Goal: Task Accomplishment & Management: Manage account settings

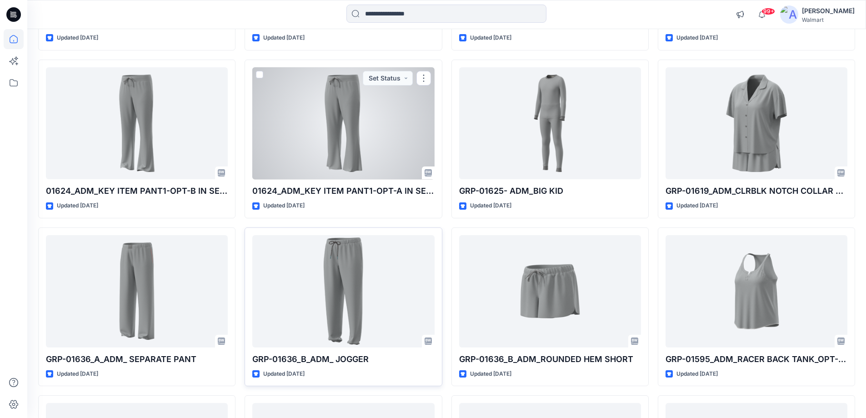
scroll to position [1115, 0]
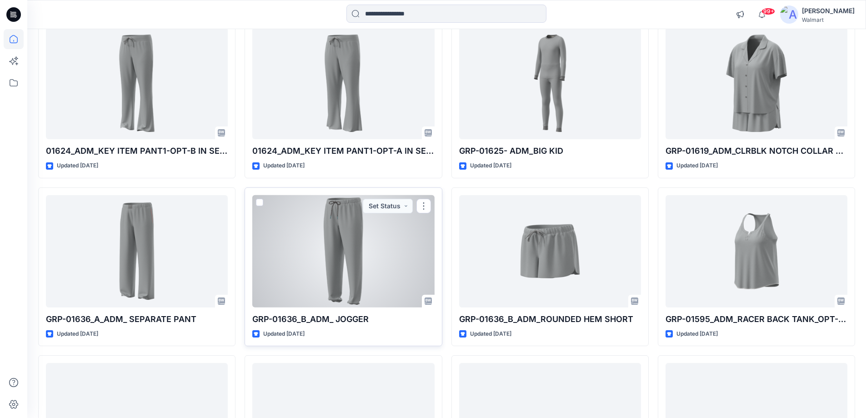
click at [351, 267] on div at bounding box center [343, 251] width 182 height 112
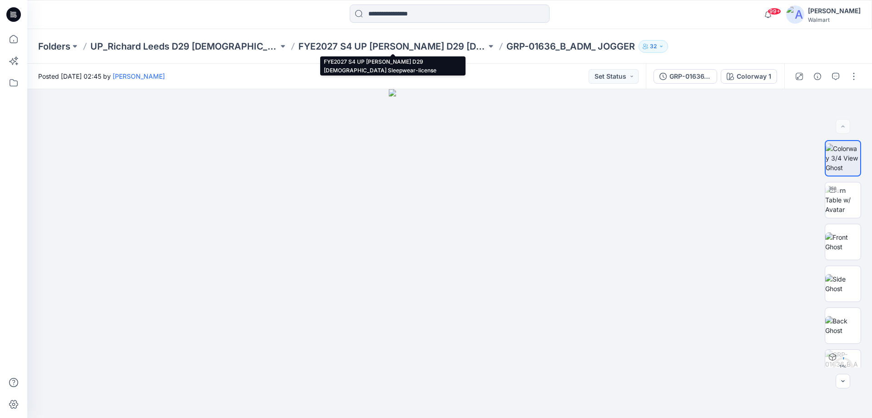
click at [377, 54] on div "Folders UP_Richard Leeds D29 Ladies License Sleep FYE2027 S4 UP Richard Leeds D…" at bounding box center [449, 46] width 845 height 35
click at [377, 48] on p "FYE2027 S4 UP [PERSON_NAME] D29 [DEMOGRAPHIC_DATA] Sleepwear-license" at bounding box center [393, 46] width 188 height 13
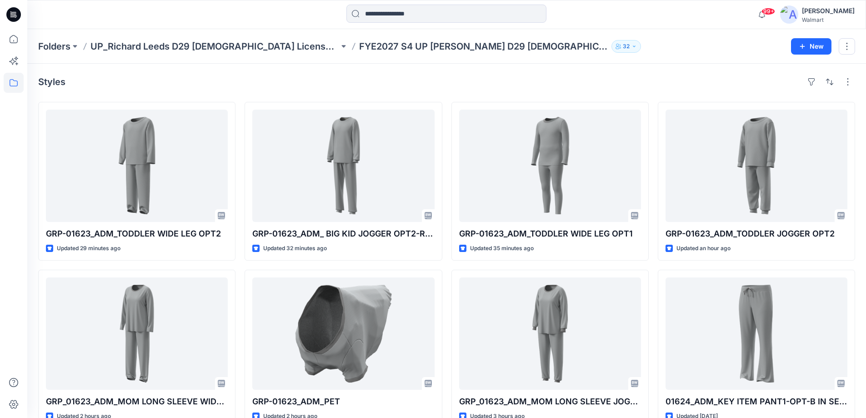
click at [16, 13] on icon at bounding box center [13, 14] width 15 height 15
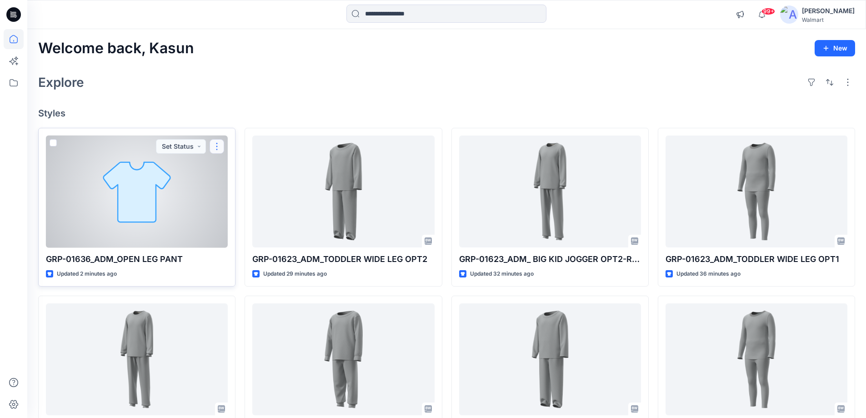
click at [215, 148] on button "button" at bounding box center [216, 146] width 15 height 15
click at [226, 167] on button "Edit" at bounding box center [260, 167] width 98 height 17
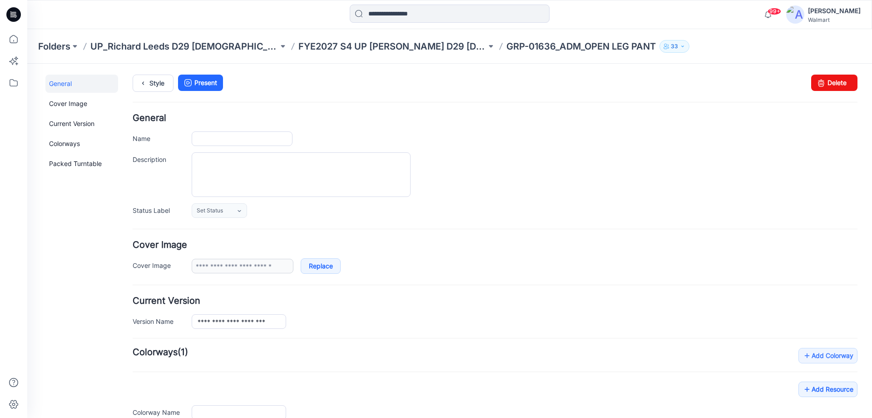
type input "**********"
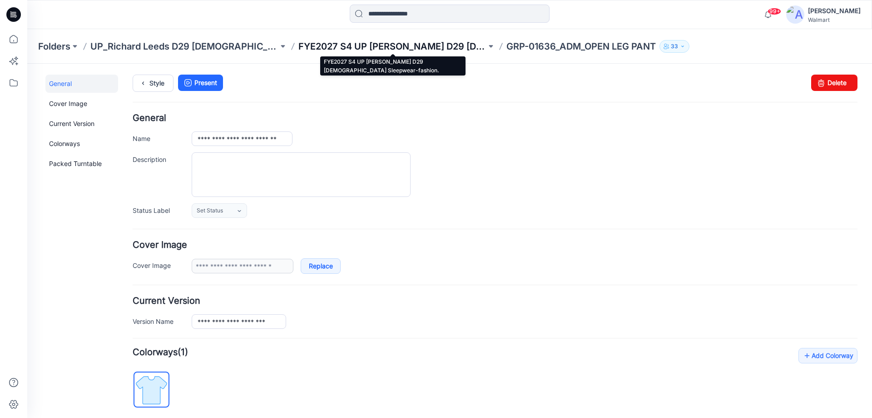
click at [358, 50] on p "FYE2027 S4 UP Richard Leeds D29 Ladies Sleepwear-fashion." at bounding box center [393, 46] width 188 height 13
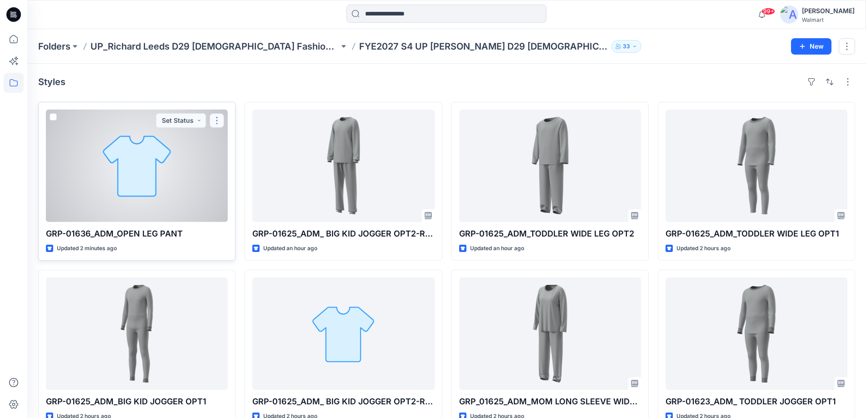
click at [219, 118] on button "button" at bounding box center [216, 120] width 15 height 15
click at [224, 139] on icon "button" at bounding box center [220, 141] width 7 height 7
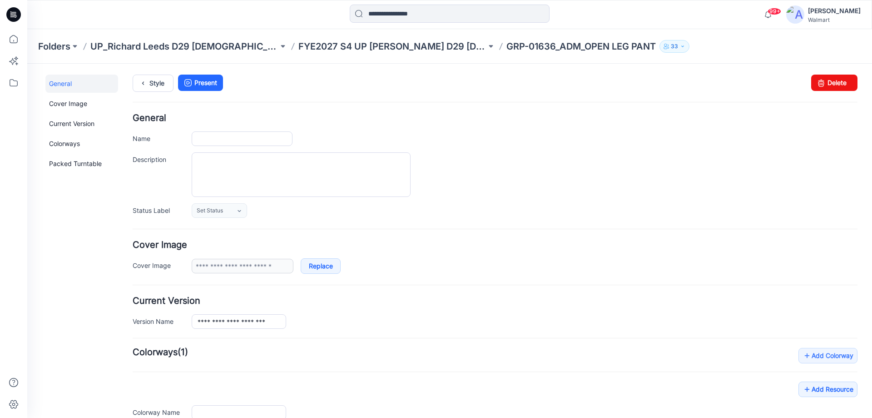
type input "**********"
drag, startPoint x: 816, startPoint y: 84, endPoint x: 498, endPoint y: 100, distance: 317.6
click at [816, 84] on icon at bounding box center [821, 83] width 13 height 16
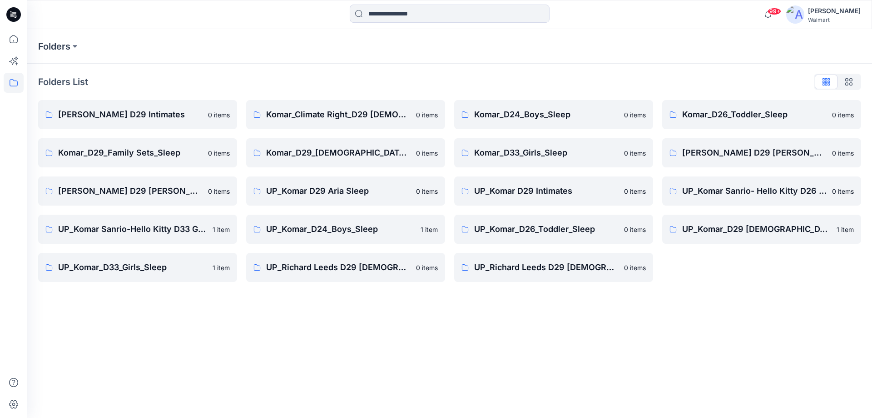
click at [20, 14] on icon at bounding box center [13, 14] width 15 height 15
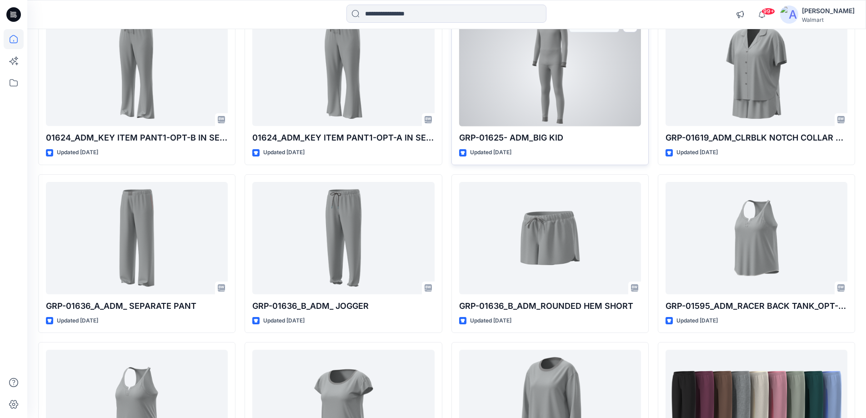
scroll to position [1160, 0]
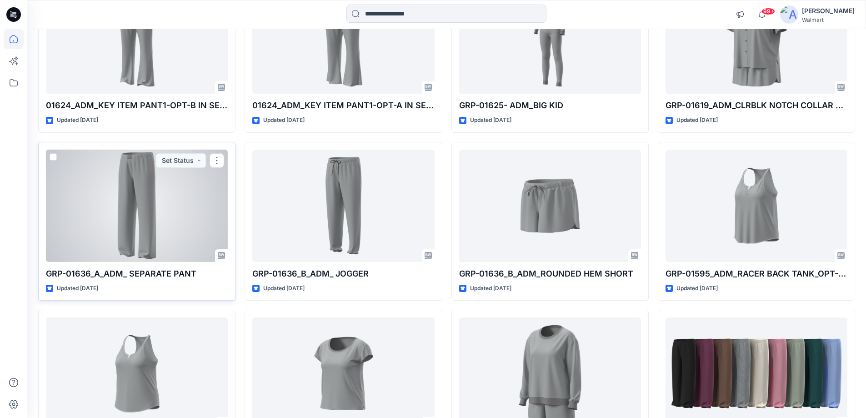
click at [160, 228] on div at bounding box center [137, 205] width 182 height 112
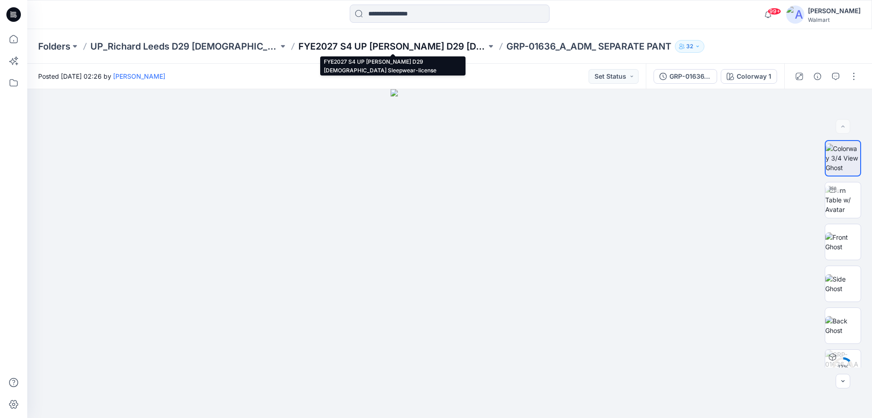
click at [409, 48] on p "FYE2027 S4 UP [PERSON_NAME] D29 [DEMOGRAPHIC_DATA] Sleepwear-license" at bounding box center [393, 46] width 188 height 13
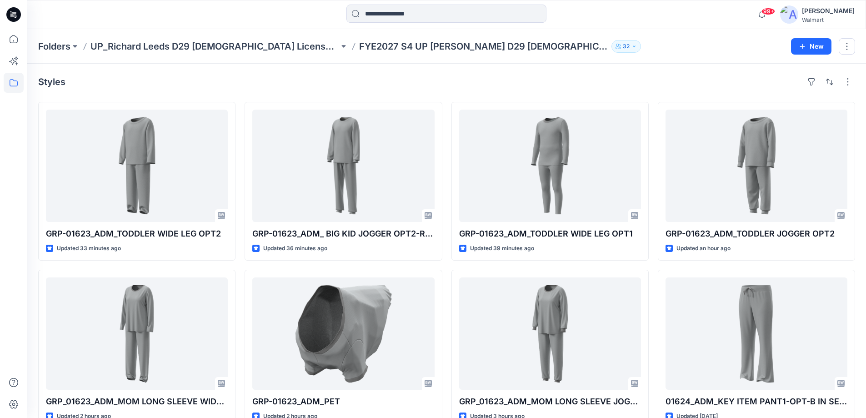
click at [16, 14] on icon at bounding box center [13, 14] width 15 height 15
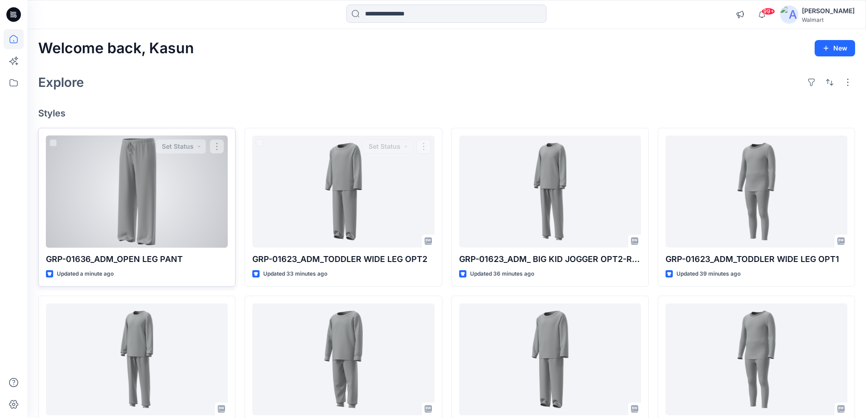
click at [175, 186] on div at bounding box center [137, 191] width 182 height 112
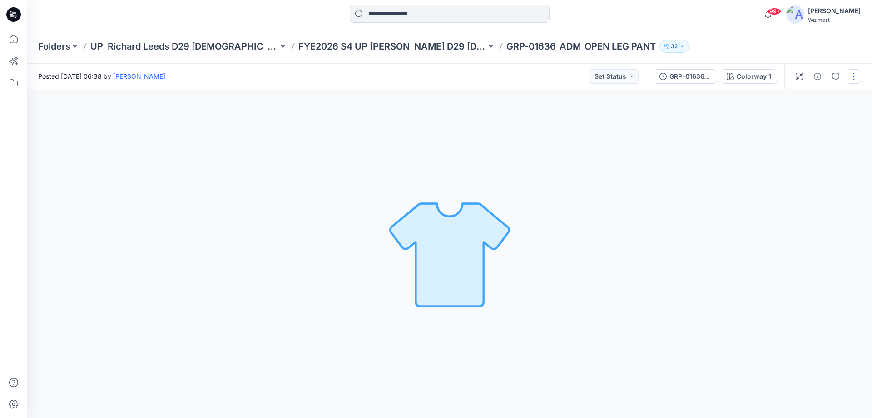
click at [853, 79] on button "button" at bounding box center [854, 76] width 15 height 15
click at [805, 174] on p "Duplicate to..." at bounding box center [811, 174] width 41 height 10
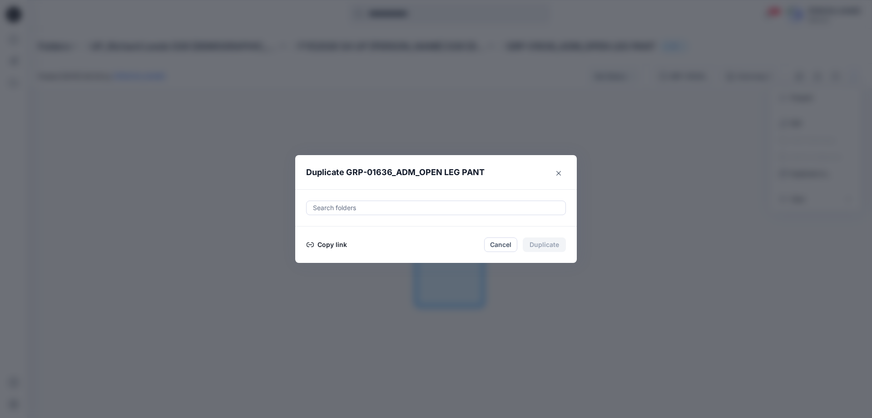
click at [397, 209] on div at bounding box center [436, 207] width 248 height 11
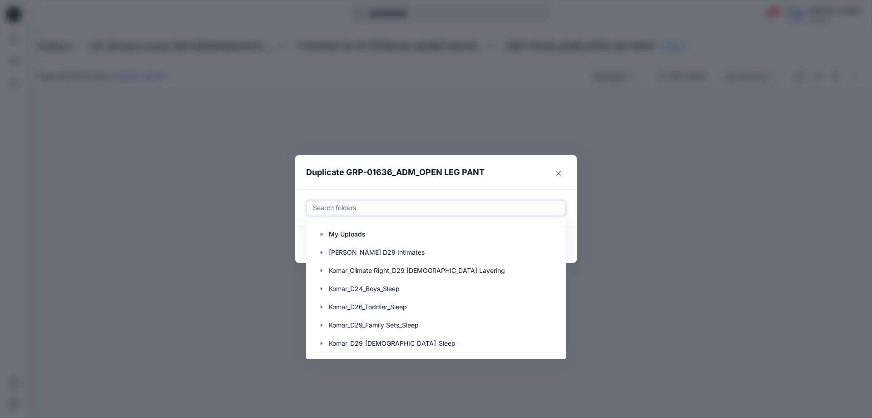
type input "*"
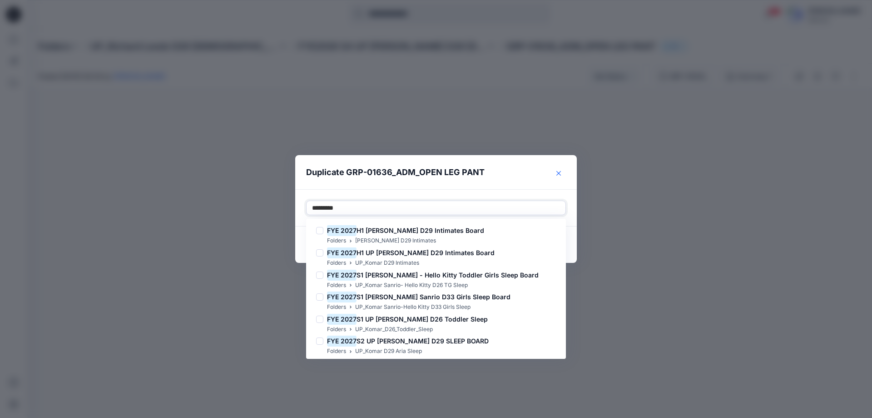
type input "********"
click at [563, 169] on button "Close" at bounding box center [559, 173] width 15 height 15
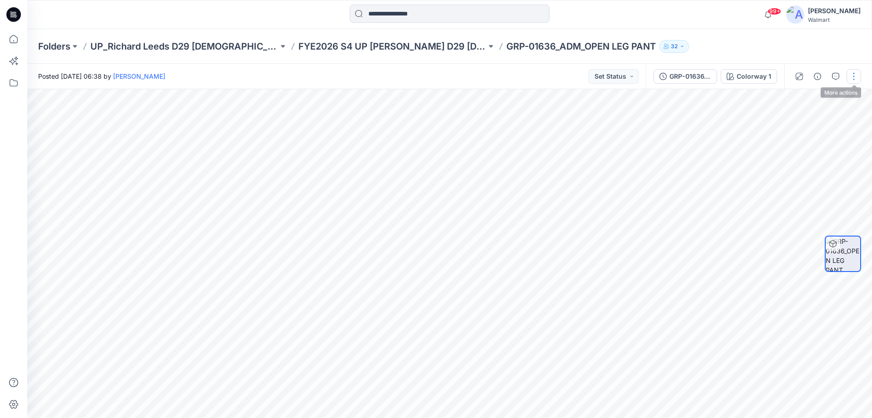
click at [853, 77] on button "button" at bounding box center [854, 76] width 15 height 15
click at [801, 120] on p "Edit" at bounding box center [796, 123] width 11 height 10
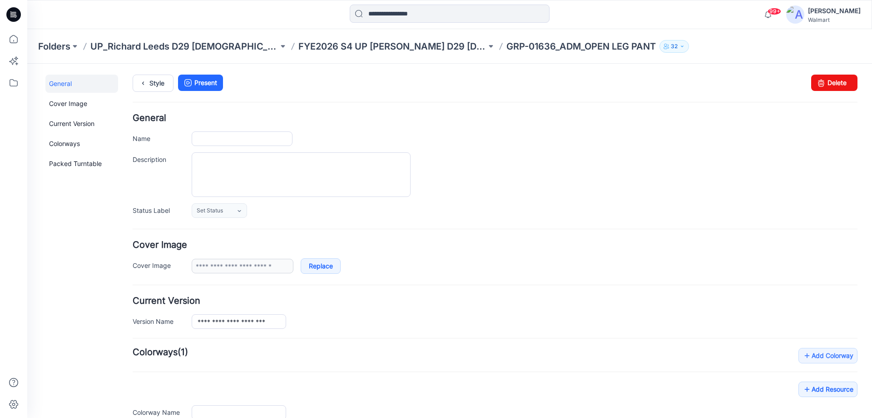
type input "**********"
drag, startPoint x: 815, startPoint y: 81, endPoint x: 513, endPoint y: 108, distance: 303.4
click at [815, 81] on icon at bounding box center [821, 83] width 13 height 16
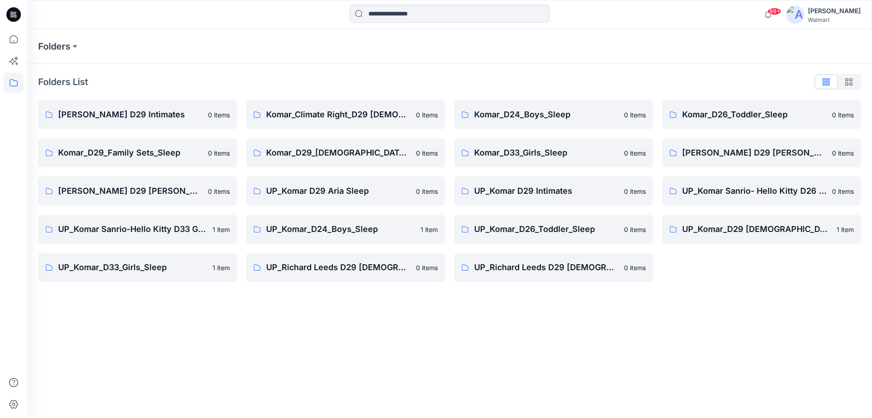
click at [19, 12] on icon at bounding box center [13, 14] width 15 height 15
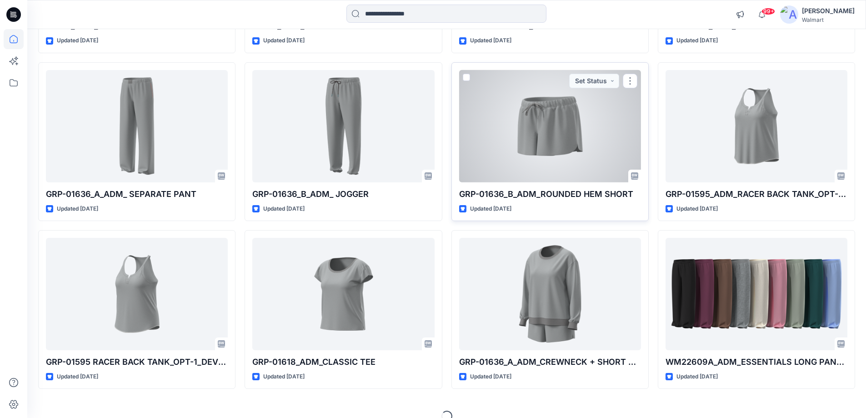
scroll to position [1251, 0]
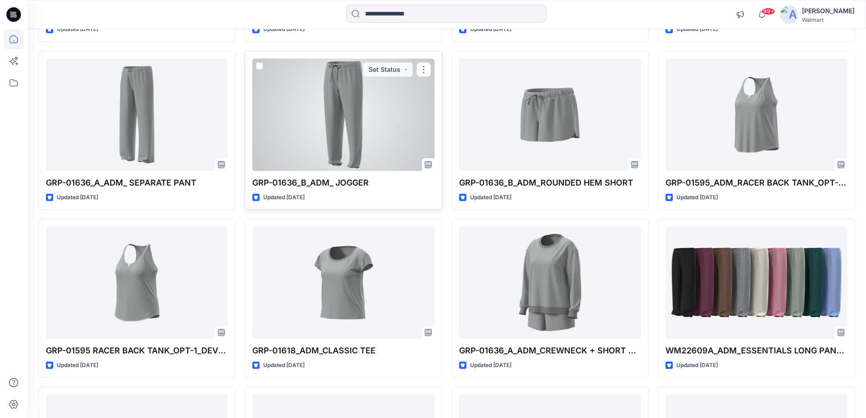
click at [314, 143] on div at bounding box center [343, 115] width 182 height 112
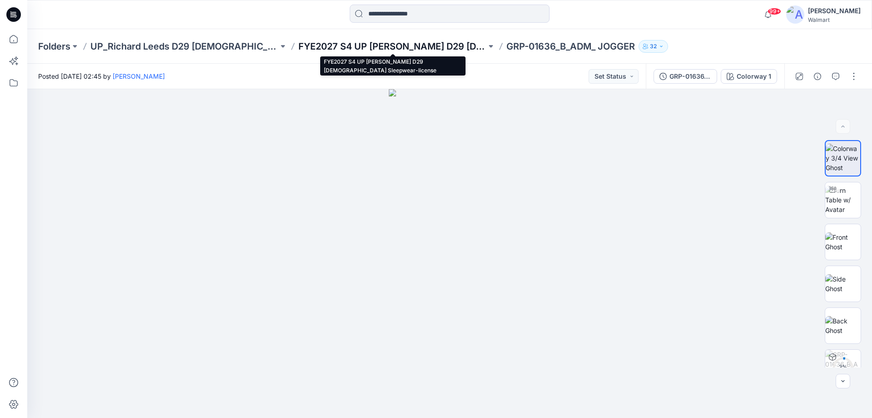
click at [377, 46] on p "FYE2027 S4 UP [PERSON_NAME] D29 [DEMOGRAPHIC_DATA] Sleepwear-license" at bounding box center [393, 46] width 188 height 13
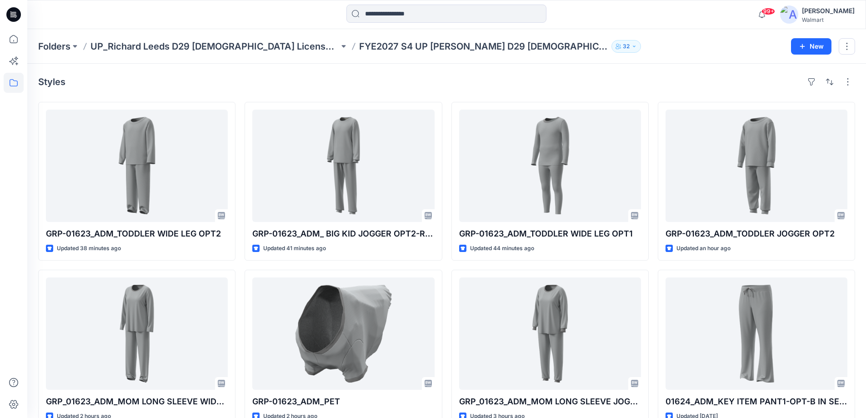
click at [435, 73] on div "Styles GRP-01623_ADM_TODDLER WIDE LEG OPT2 Updated 38 minutes ago GRP_01623_ADM…" at bounding box center [446, 352] width 838 height 576
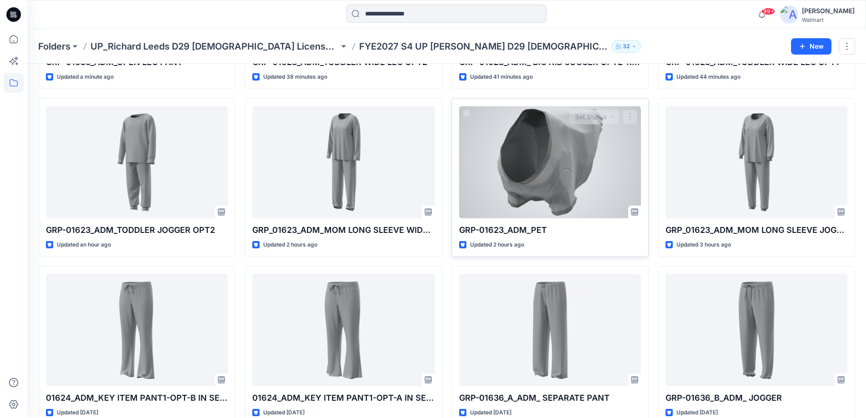
scroll to position [182, 0]
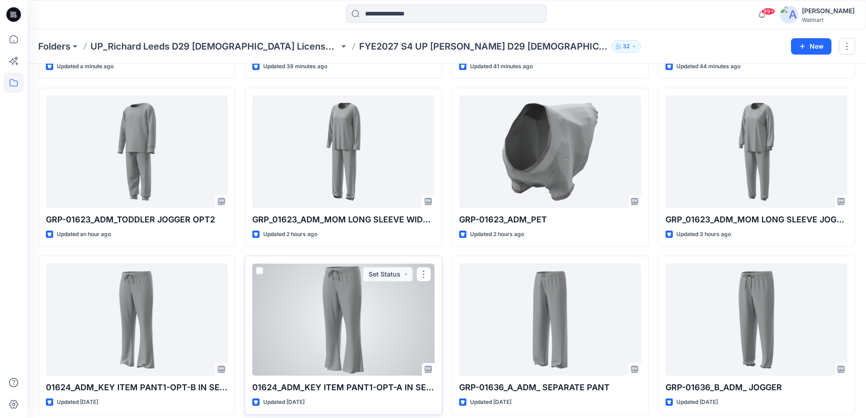
click at [373, 328] on div at bounding box center [343, 319] width 182 height 112
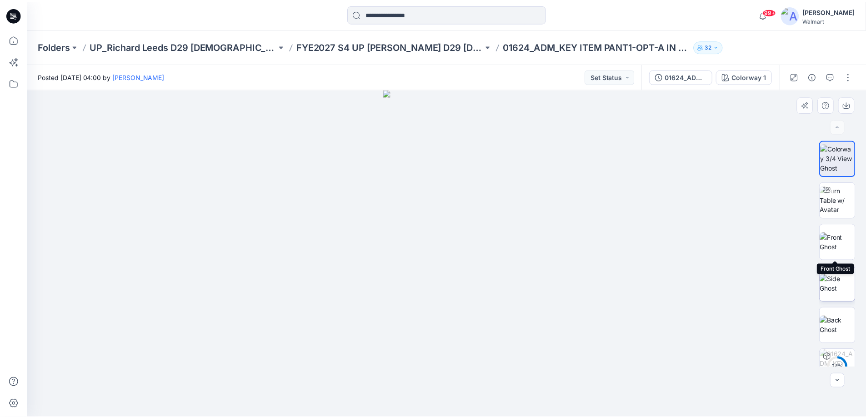
scroll to position [60, 0]
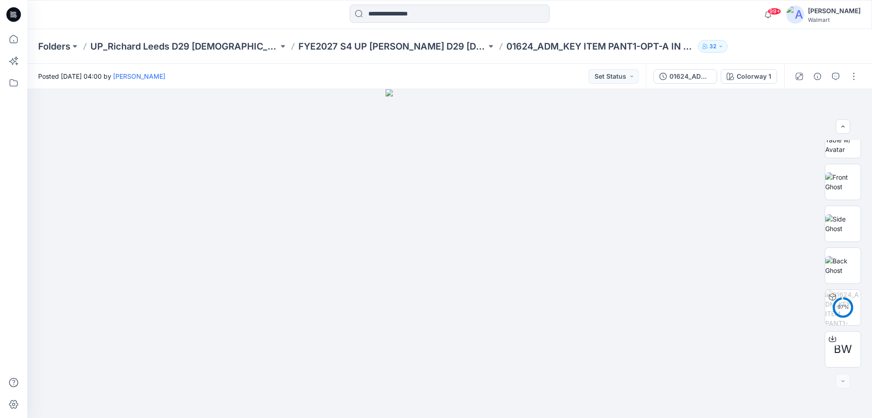
click at [362, 53] on div "Folders UP_Richard Leeds D29 Ladies License Sleep FYE2027 S4 UP Richard Leeds D…" at bounding box center [449, 46] width 845 height 35
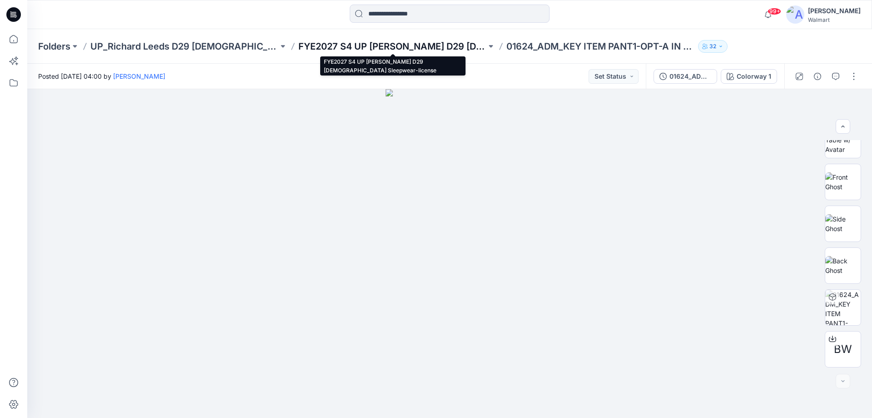
click at [364, 49] on p "FYE2027 S4 UP [PERSON_NAME] D29 [DEMOGRAPHIC_DATA] Sleepwear-license" at bounding box center [393, 46] width 188 height 13
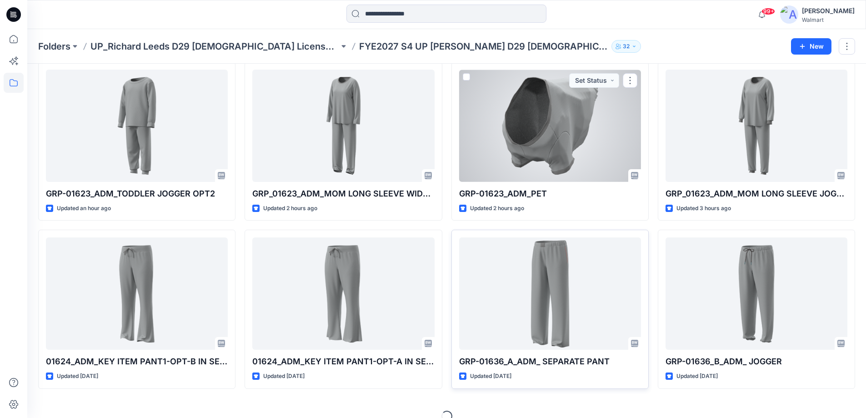
scroll to position [222, 0]
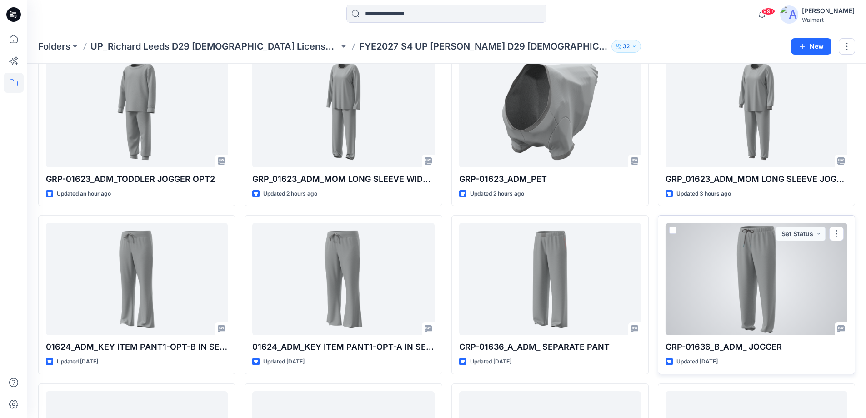
click at [723, 295] on div at bounding box center [756, 279] width 182 height 112
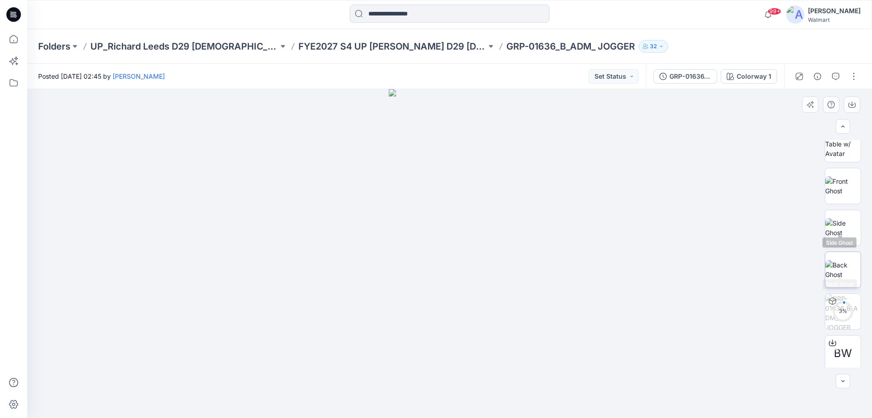
scroll to position [102, 0]
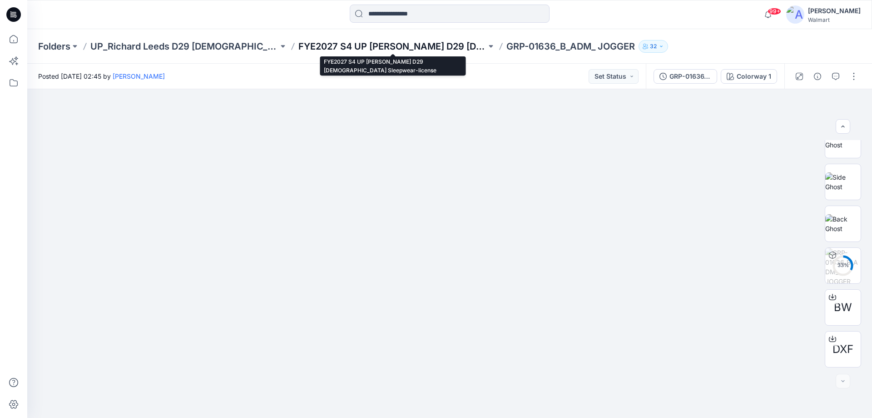
click at [316, 42] on p "FYE2027 S4 UP [PERSON_NAME] D29 [DEMOGRAPHIC_DATA] Sleepwear-license" at bounding box center [393, 46] width 188 height 13
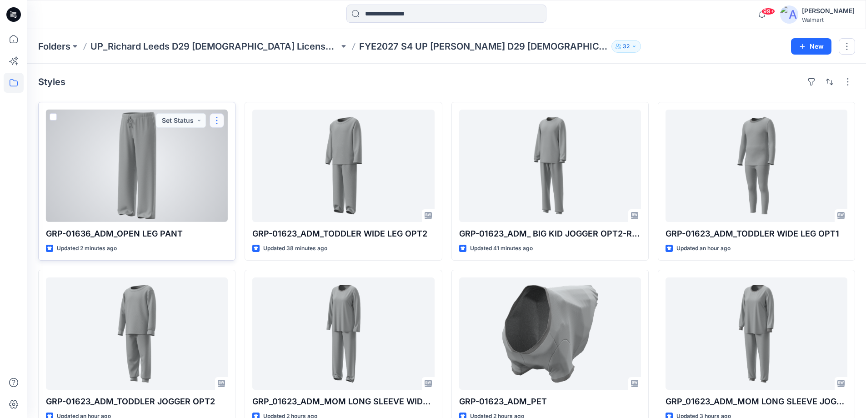
click at [217, 122] on button "button" at bounding box center [216, 120] width 15 height 15
click at [225, 140] on button "Edit" at bounding box center [260, 141] width 98 height 17
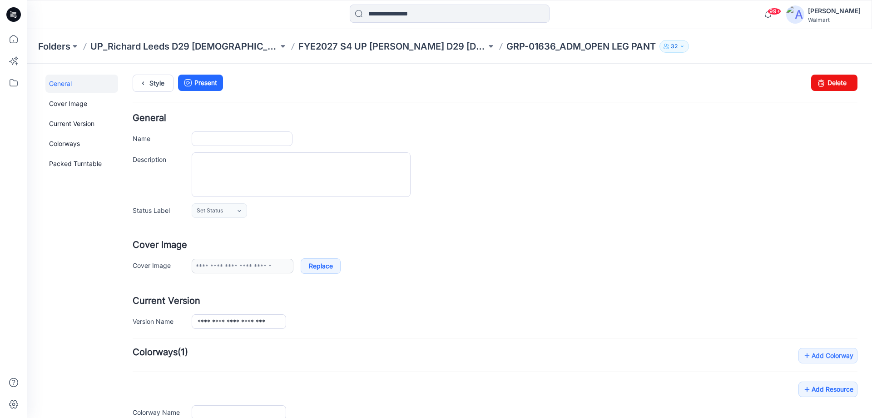
type input "**********"
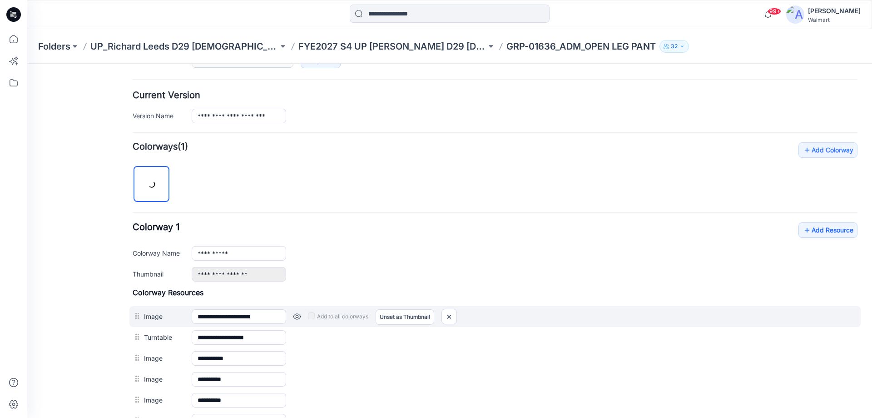
scroll to position [227, 0]
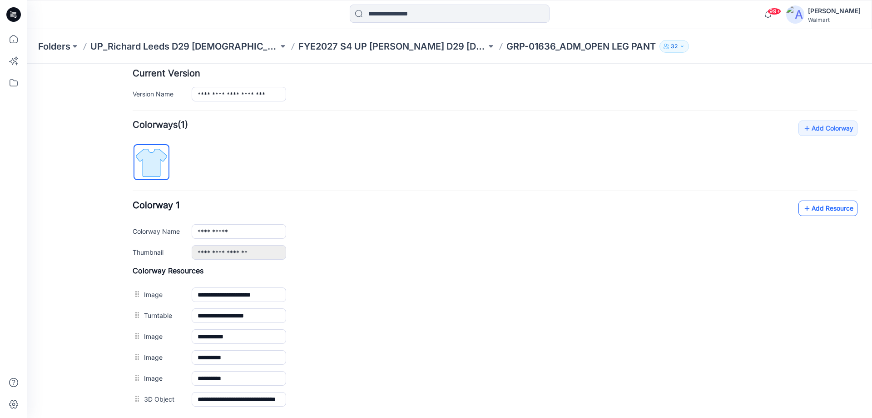
click at [814, 213] on link "Add Resource" at bounding box center [828, 207] width 59 height 15
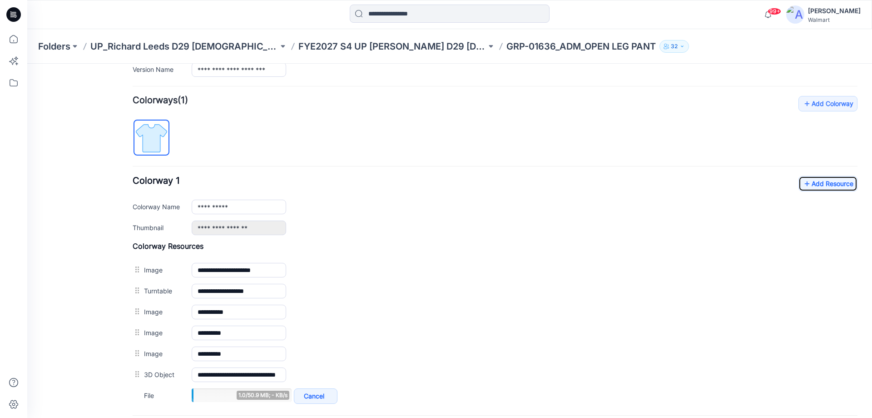
scroll to position [318, 0]
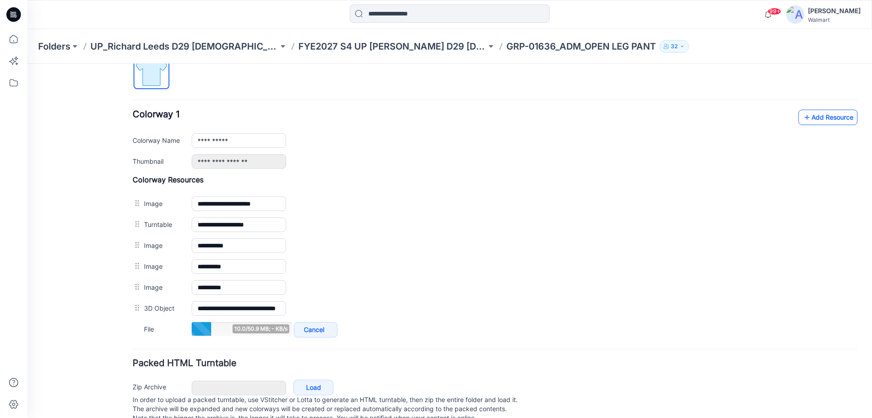
click at [825, 120] on link "Add Resource" at bounding box center [828, 117] width 59 height 15
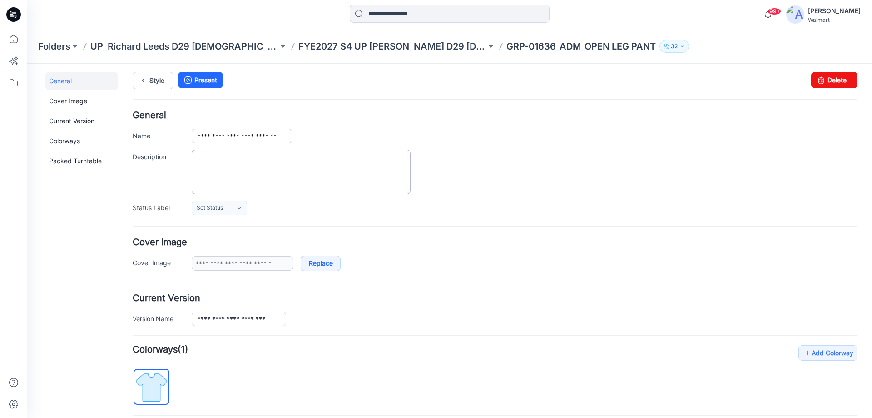
scroll to position [0, 0]
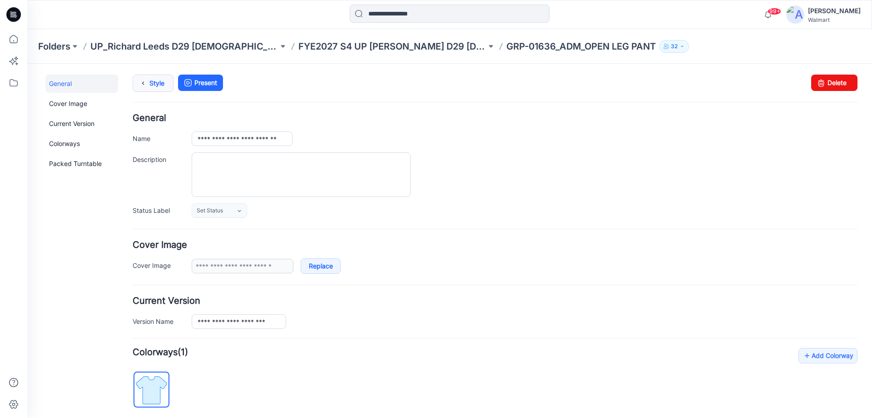
click at [148, 77] on icon at bounding box center [143, 83] width 13 height 16
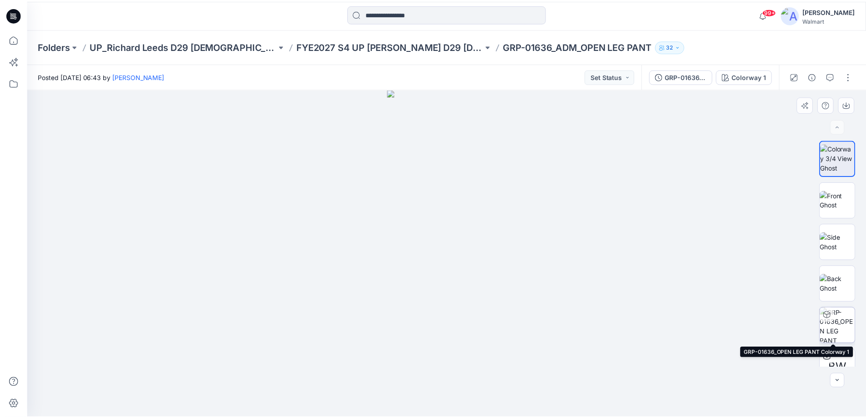
scroll to position [60, 0]
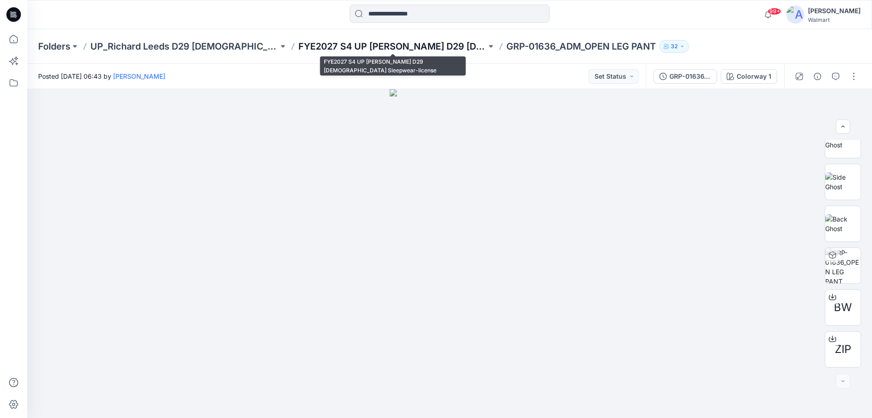
click at [428, 43] on p "FYE2027 S4 UP [PERSON_NAME] D29 [DEMOGRAPHIC_DATA] Sleepwear-license" at bounding box center [393, 46] width 188 height 13
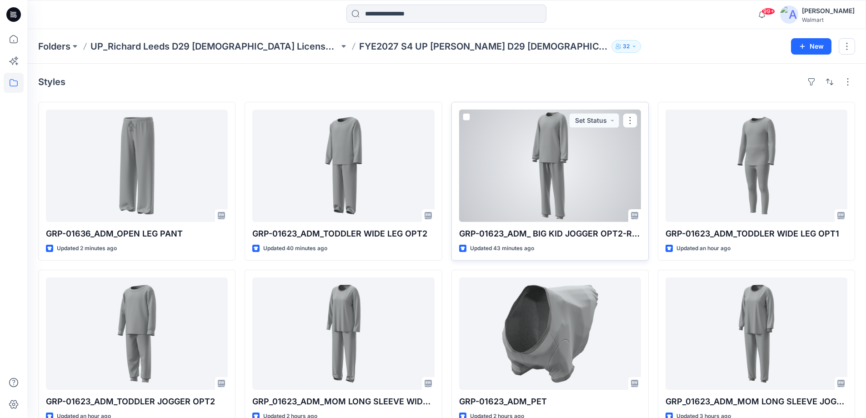
click at [551, 184] on div at bounding box center [550, 166] width 182 height 112
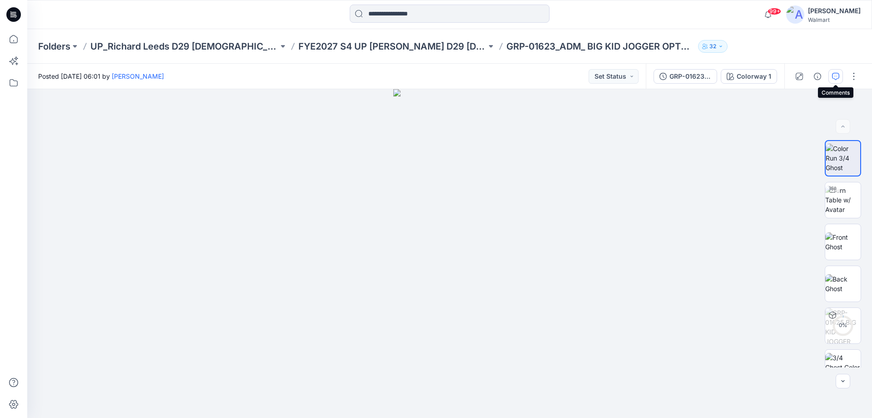
click at [832, 73] on button "button" at bounding box center [836, 76] width 15 height 15
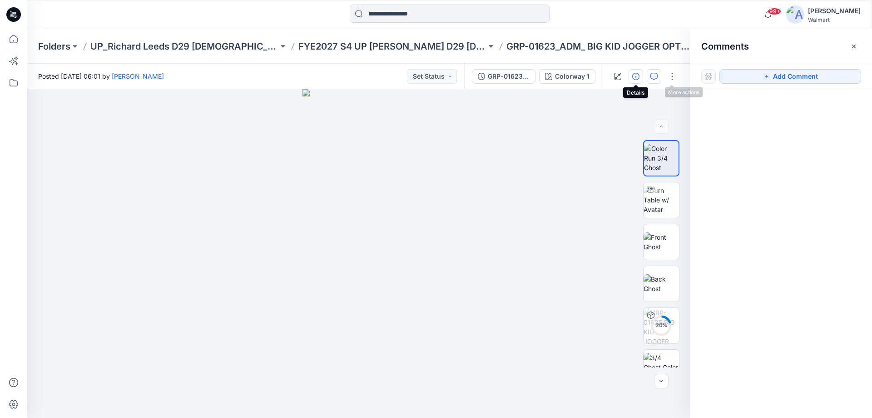
click at [637, 80] on button "button" at bounding box center [636, 76] width 15 height 15
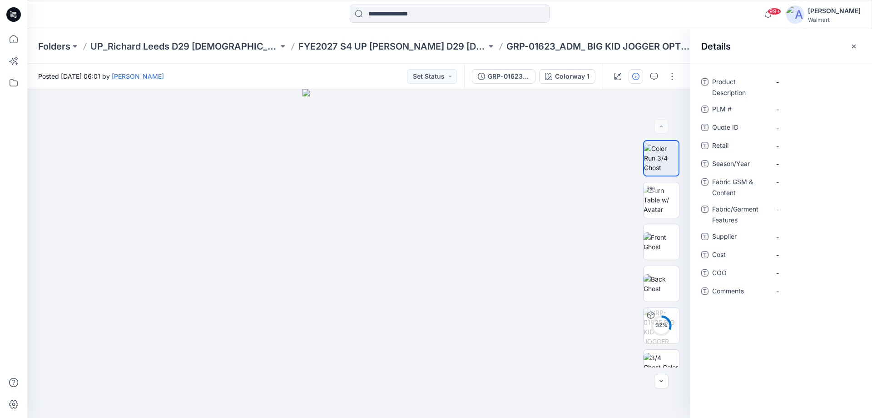
click at [20, 16] on icon at bounding box center [13, 14] width 15 height 15
